Goal: Task Accomplishment & Management: Use online tool/utility

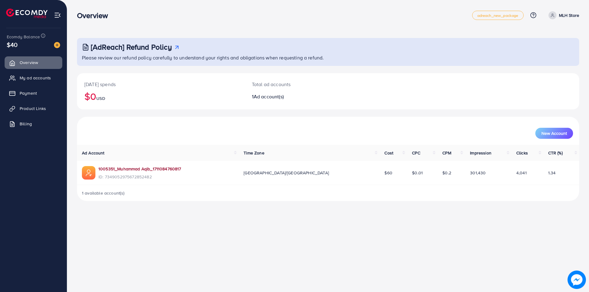
click at [157, 169] on link "1005351_Muhammad Aqib_1711084760817" at bounding box center [140, 169] width 83 height 6
click at [33, 105] on link "Product Links" at bounding box center [34, 108] width 58 height 12
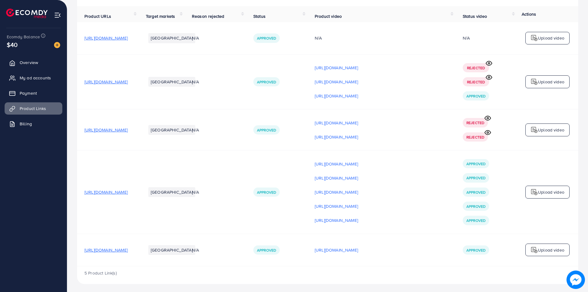
scroll to position [64, 0]
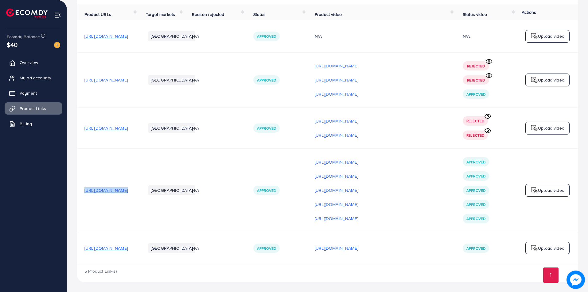
drag, startPoint x: 83, startPoint y: 189, endPoint x: 187, endPoint y: 201, distance: 105.3
click at [187, 201] on tr "[URL][DOMAIN_NAME] [GEOGRAPHIC_DATA] N/A Approved [URL][DOMAIN_NAME] [URL][DOMA…" at bounding box center [327, 190] width 501 height 83
copy span "[URL][DOMAIN_NAME]"
click at [358, 94] on p "[URL][DOMAIN_NAME]" at bounding box center [336, 94] width 43 height 7
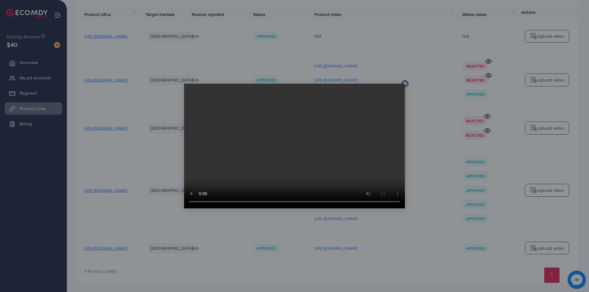
click at [406, 83] on icon at bounding box center [405, 83] width 5 height 5
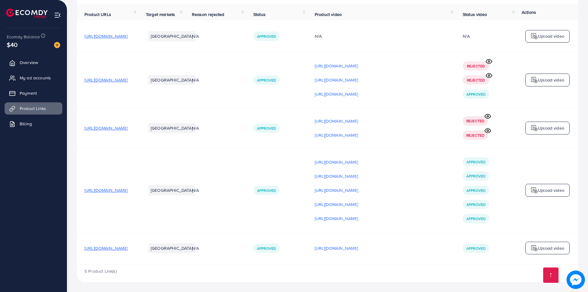
click at [394, 86] on div "[URL][DOMAIN_NAME] [URL][DOMAIN_NAME] [URL][DOMAIN_NAME]" at bounding box center [381, 79] width 133 height 37
drag, startPoint x: 80, startPoint y: 78, endPoint x: 180, endPoint y: 90, distance: 101.1
click at [138, 90] on td "[URL][DOMAIN_NAME]" at bounding box center [107, 79] width 61 height 55
copy span "[URL][DOMAIN_NAME]"
click at [138, 93] on td "[URL][DOMAIN_NAME]" at bounding box center [107, 79] width 61 height 55
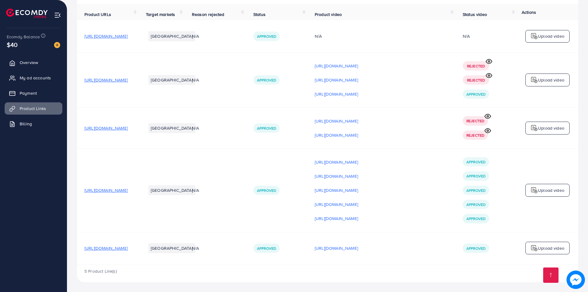
click at [128, 81] on span "[URL][DOMAIN_NAME]" at bounding box center [105, 80] width 43 height 6
click at [128, 80] on span "[URL][DOMAIN_NAME]" at bounding box center [105, 80] width 43 height 6
drag, startPoint x: 83, startPoint y: 79, endPoint x: 190, endPoint y: 96, distance: 108.0
click at [190, 96] on tr "[URL][DOMAIN_NAME] Pakistan N/A Approved [URL][DOMAIN_NAME] [URL][DOMAIN_NAME] …" at bounding box center [327, 79] width 501 height 55
copy span "[URL][DOMAIN_NAME]"
